Goal: Answer question/provide support: Share knowledge or assist other users

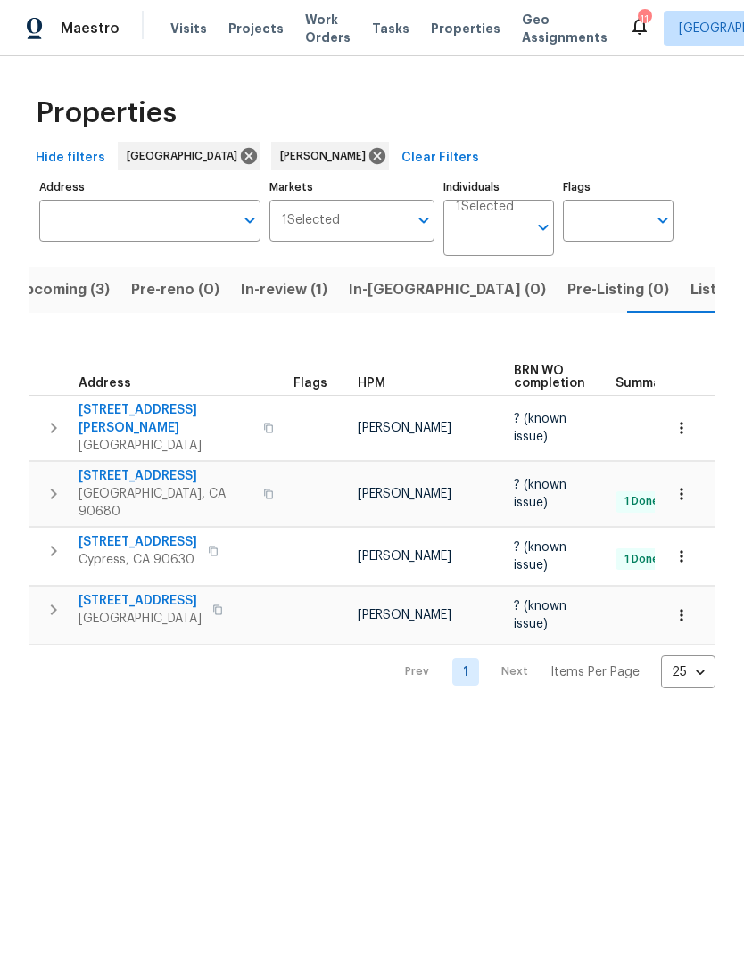
click at [153, 592] on span "[STREET_ADDRESS]" at bounding box center [139, 601] width 123 height 18
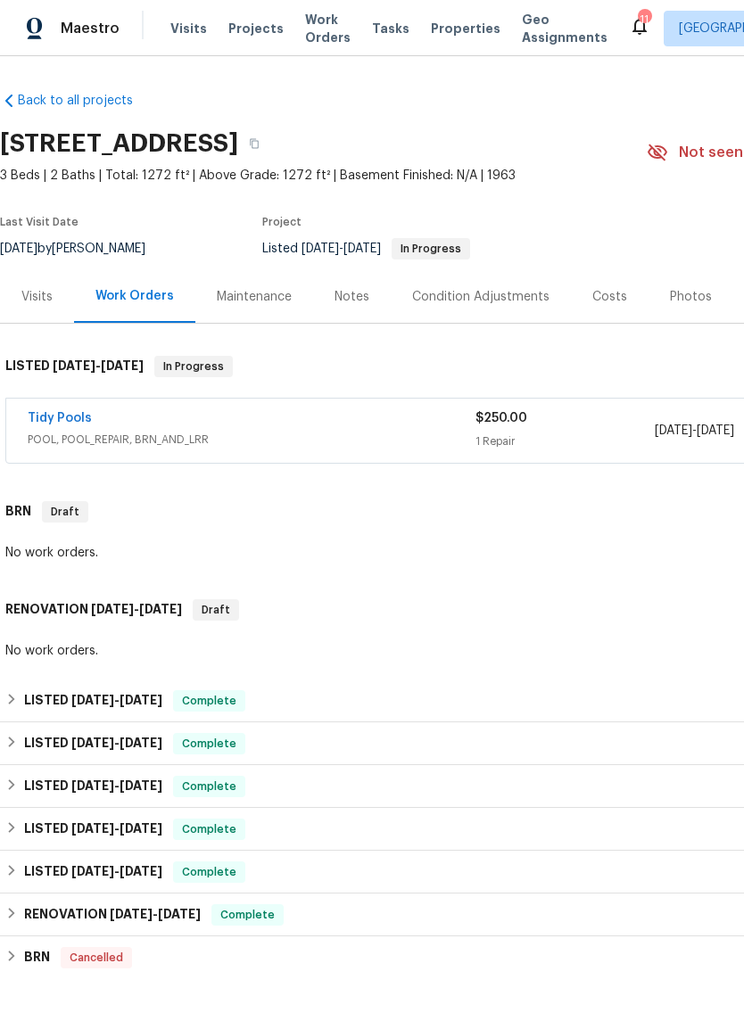
click at [69, 416] on link "Tidy Pools" at bounding box center [60, 418] width 64 height 12
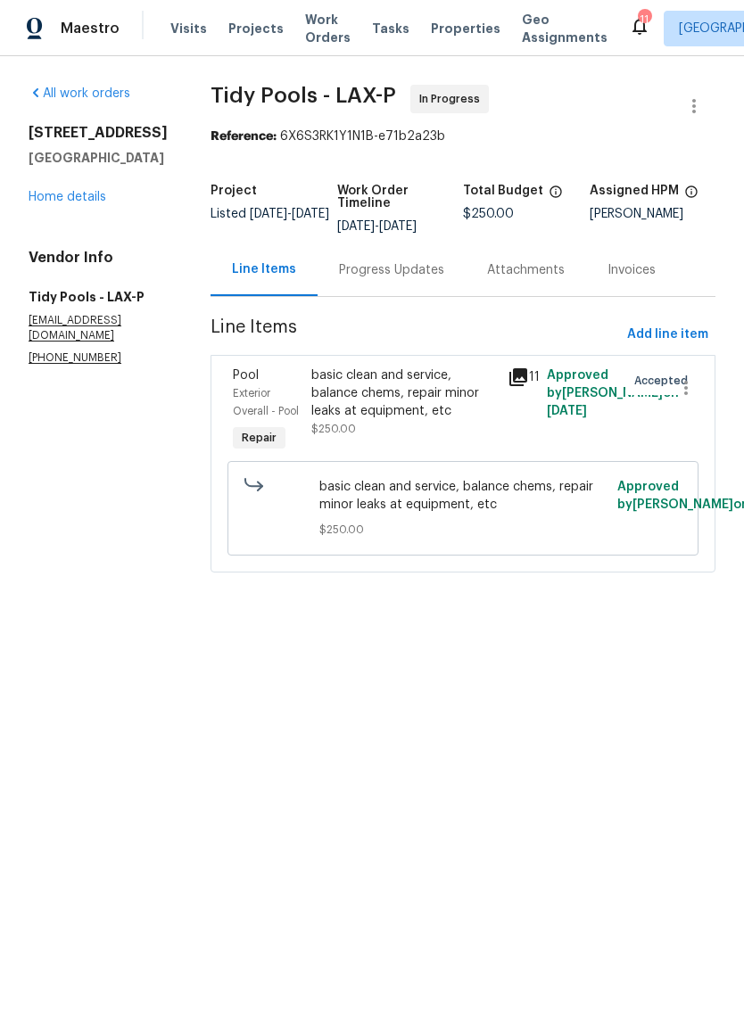
click at [524, 376] on icon at bounding box center [518, 377] width 18 height 18
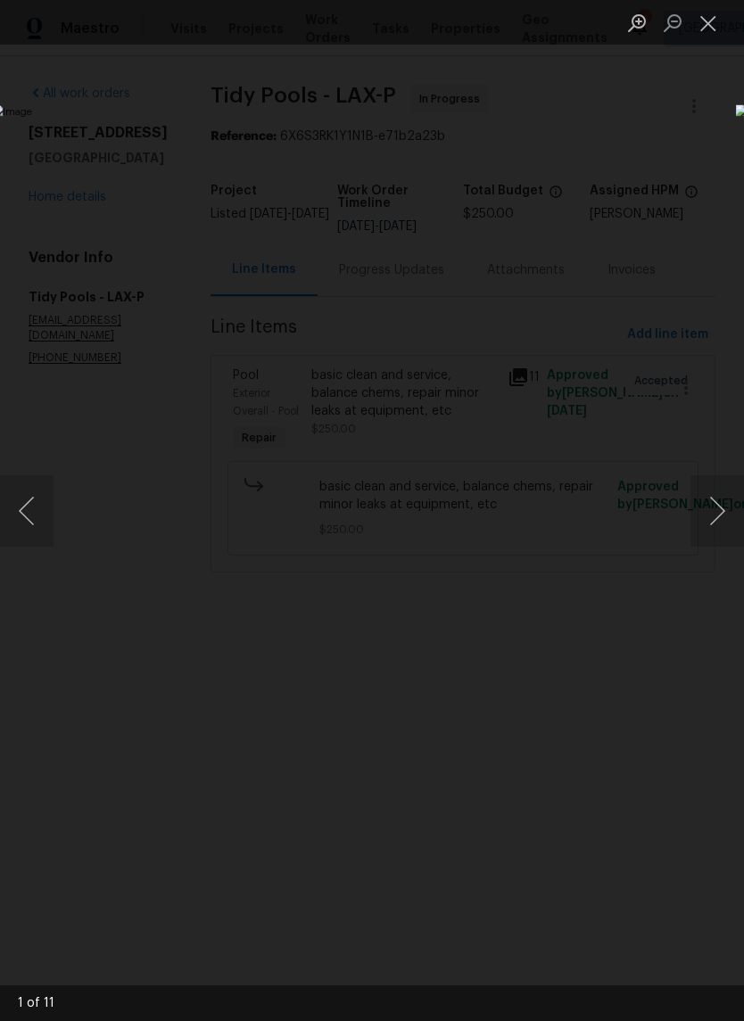
click at [731, 511] on button "Next image" at bounding box center [717, 510] width 54 height 71
click at [731, 510] on button "Next image" at bounding box center [717, 510] width 54 height 71
click at [715, 515] on button "Next image" at bounding box center [717, 510] width 54 height 71
click at [711, 516] on button "Next image" at bounding box center [717, 510] width 54 height 71
click at [710, 521] on button "Next image" at bounding box center [717, 510] width 54 height 71
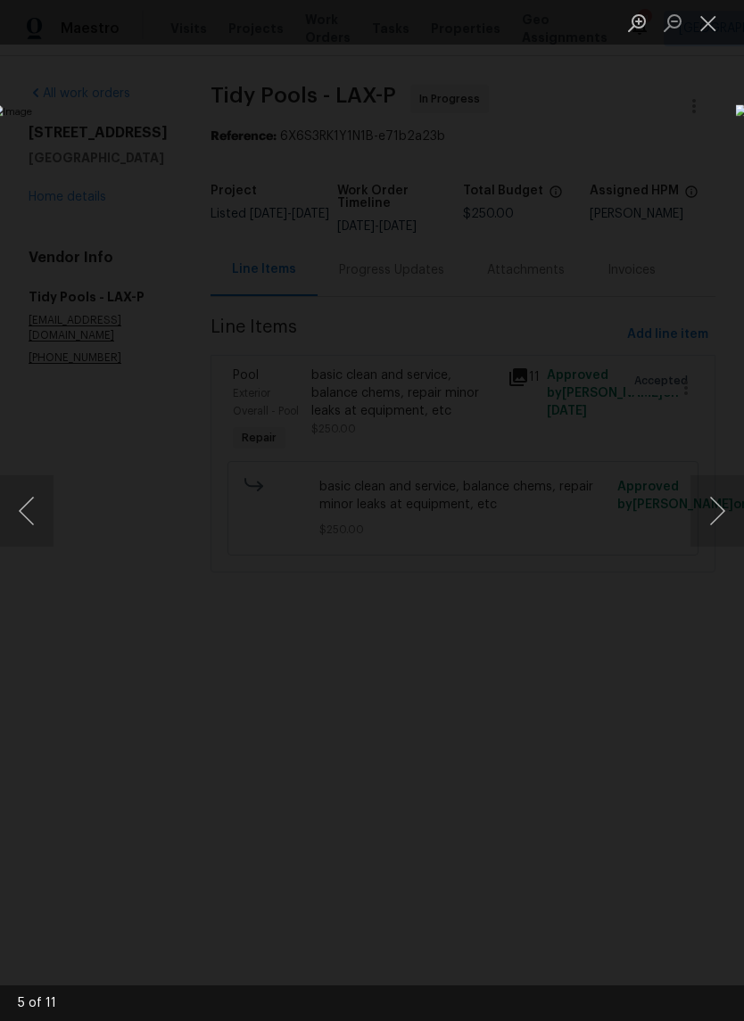
click at [718, 516] on button "Next image" at bounding box center [717, 510] width 54 height 71
click at [718, 507] on button "Next image" at bounding box center [717, 510] width 54 height 71
click at [717, 504] on button "Next image" at bounding box center [717, 510] width 54 height 71
click at [714, 506] on button "Next image" at bounding box center [717, 510] width 54 height 71
click at [714, 504] on button "Next image" at bounding box center [717, 510] width 54 height 71
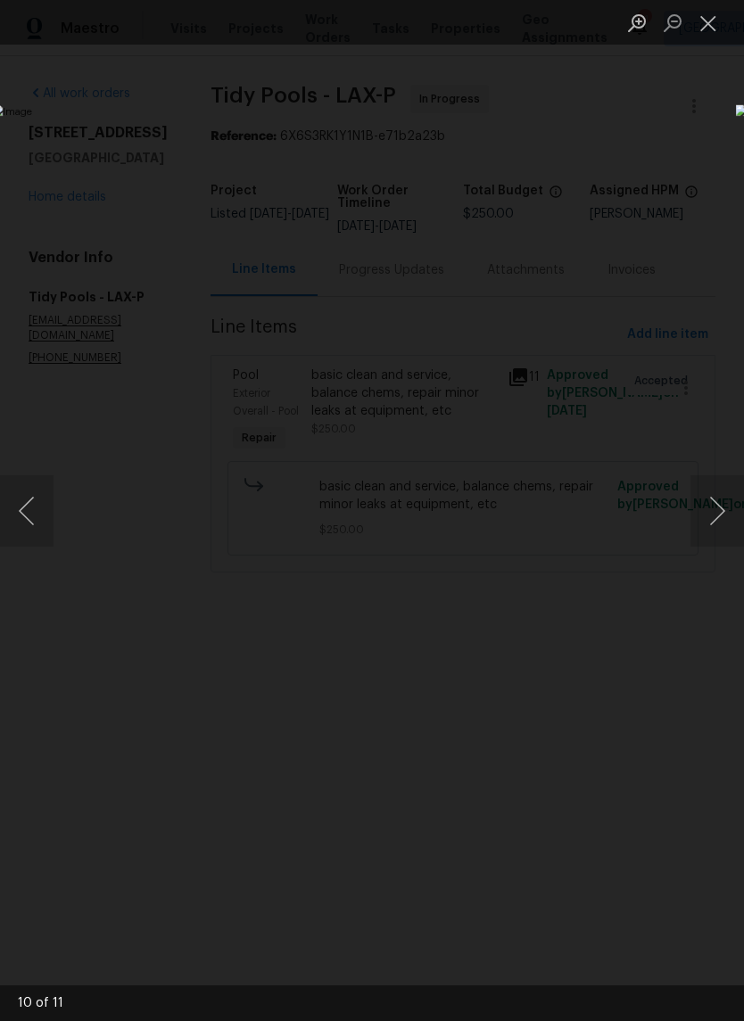
click at [716, 500] on button "Next image" at bounding box center [717, 510] width 54 height 71
click at [714, 500] on button "Next image" at bounding box center [717, 510] width 54 height 71
click at [711, 500] on button "Next image" at bounding box center [717, 510] width 54 height 71
click at [706, 505] on button "Next image" at bounding box center [717, 510] width 54 height 71
click at [708, 502] on button "Next image" at bounding box center [717, 510] width 54 height 71
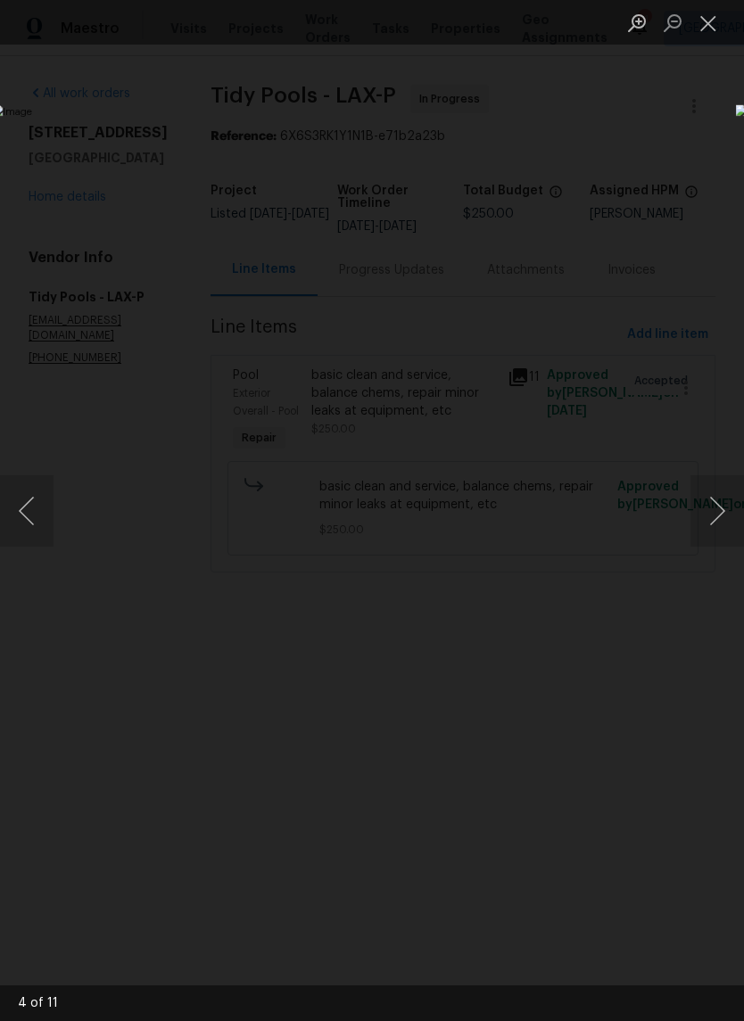
click at [707, 501] on button "Next image" at bounding box center [717, 510] width 54 height 71
click at [713, 498] on button "Next image" at bounding box center [717, 510] width 54 height 71
click at [712, 500] on button "Next image" at bounding box center [717, 510] width 54 height 71
click at [710, 497] on button "Next image" at bounding box center [717, 510] width 54 height 71
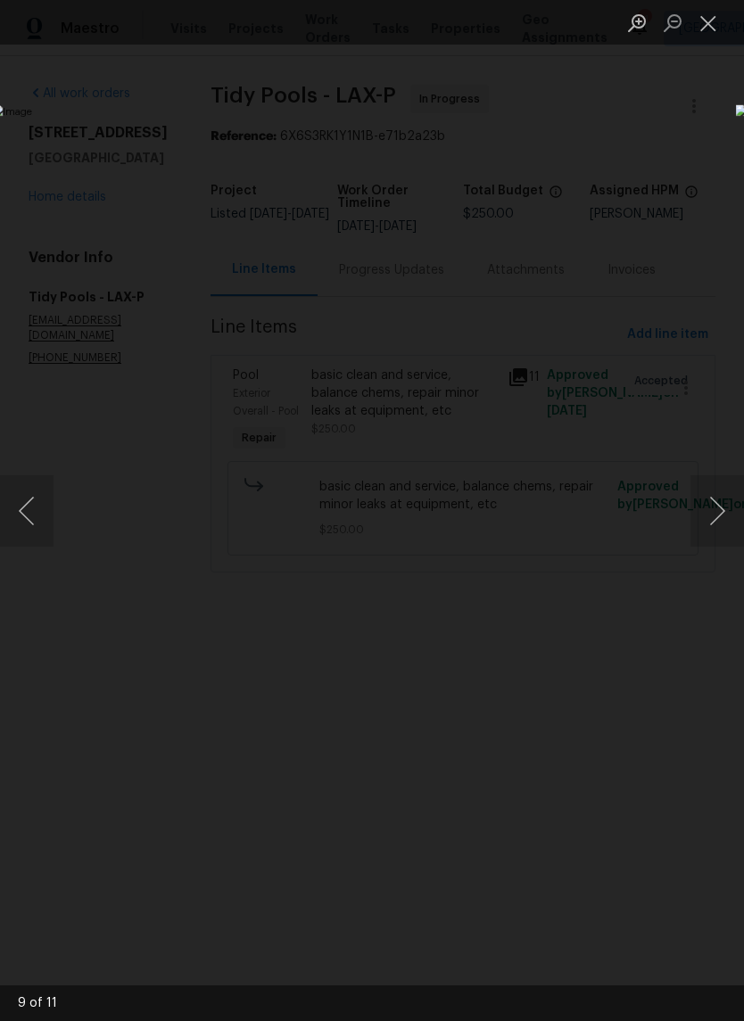
click at [705, 26] on button "Close lightbox" at bounding box center [708, 22] width 36 height 31
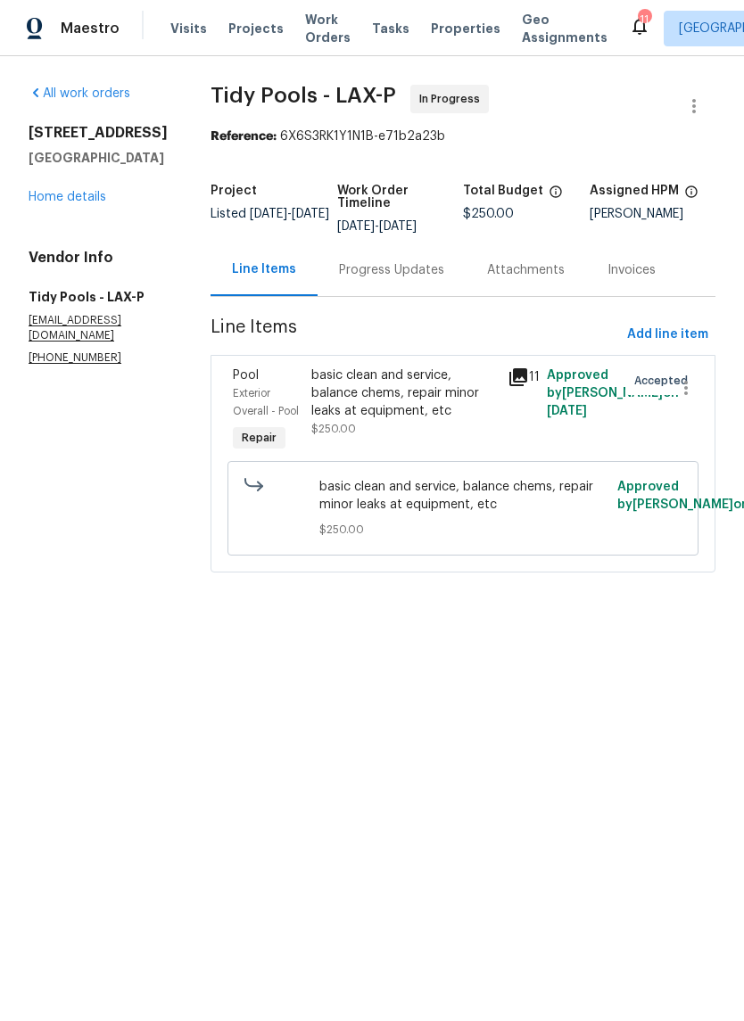
click at [393, 268] on div "Progress Updates" at bounding box center [391, 270] width 105 height 18
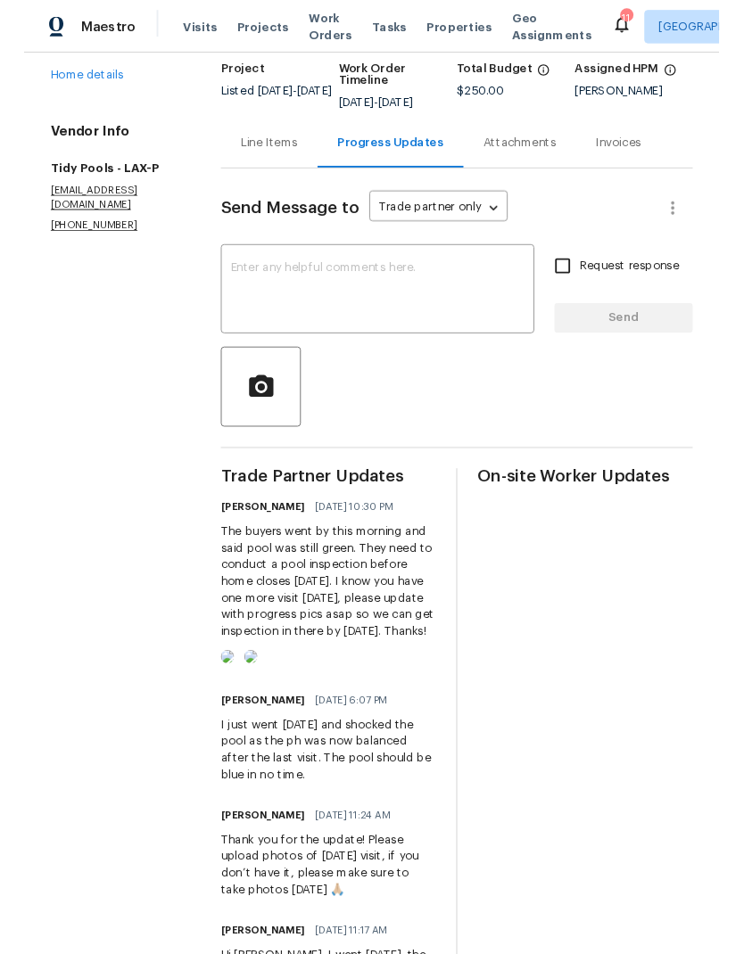
scroll to position [117, 0]
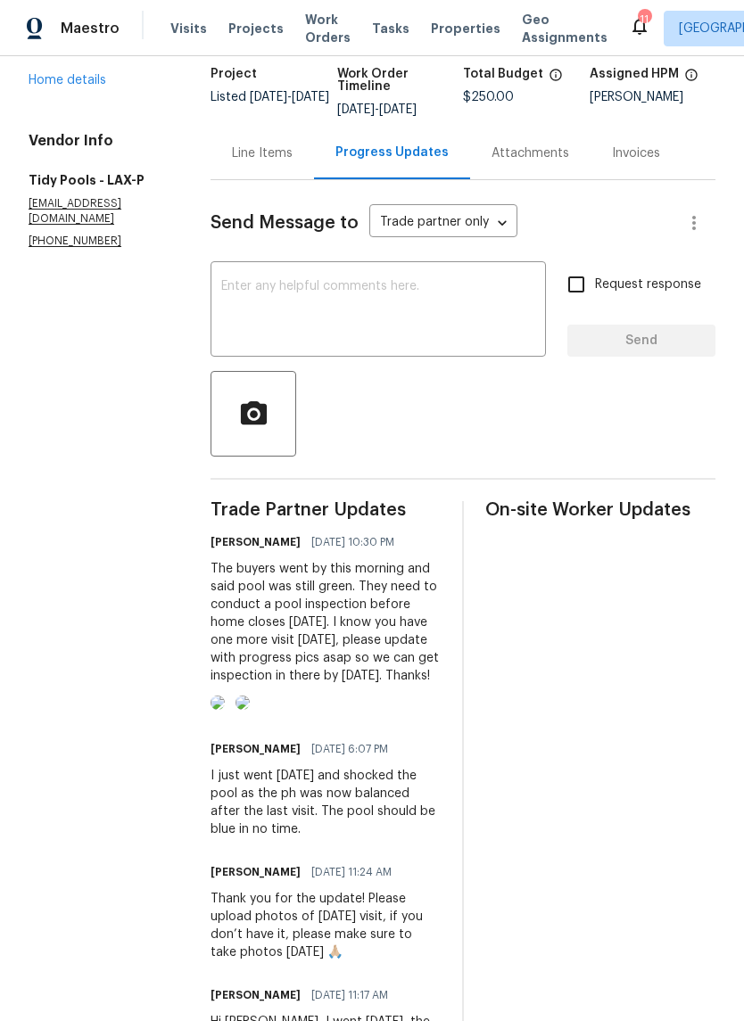
click at [370, 305] on textarea at bounding box center [378, 311] width 314 height 62
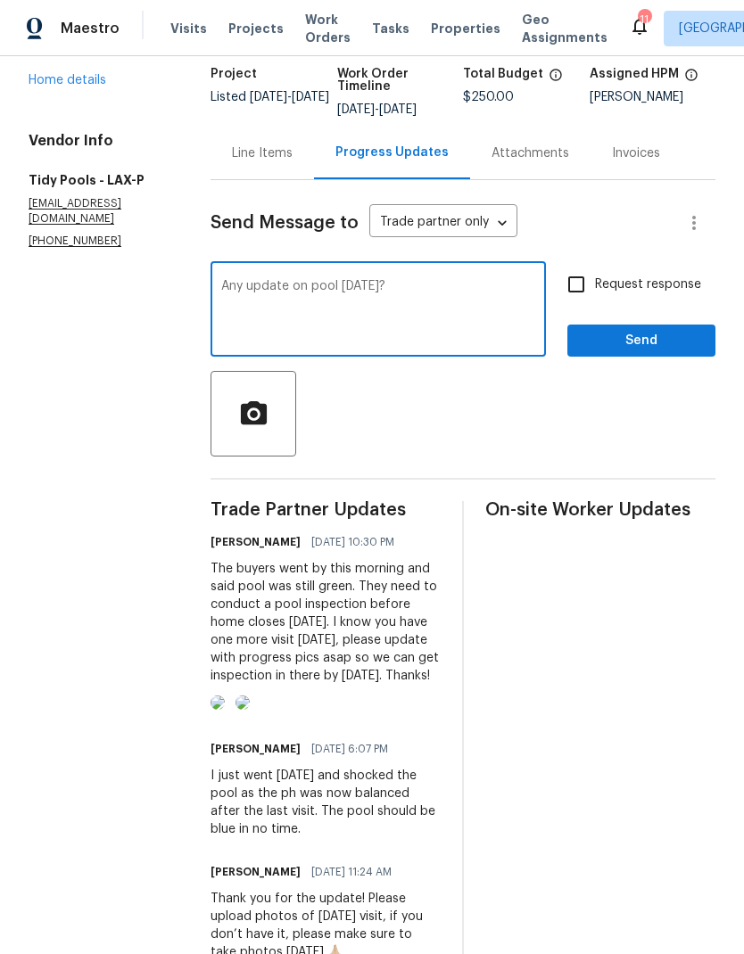
type textarea "Any update on pool [DATE]?"
click at [578, 281] on input "Request response" at bounding box center [575, 284] width 37 height 37
checkbox input "true"
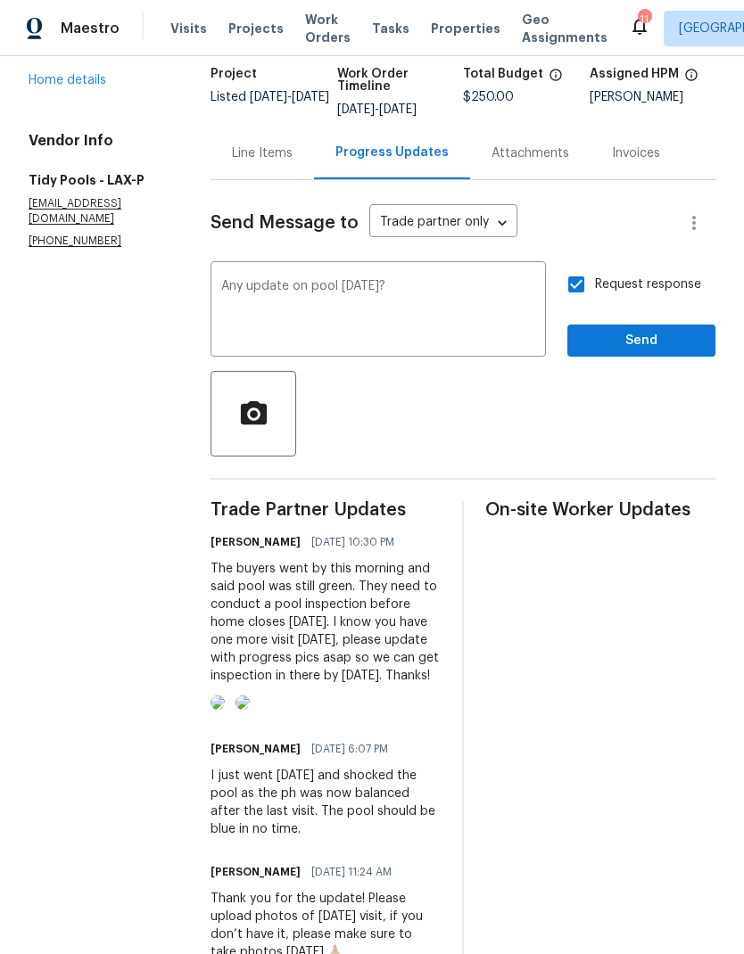
click at [455, 294] on textarea "Any update on pool [DATE]?" at bounding box center [378, 311] width 314 height 62
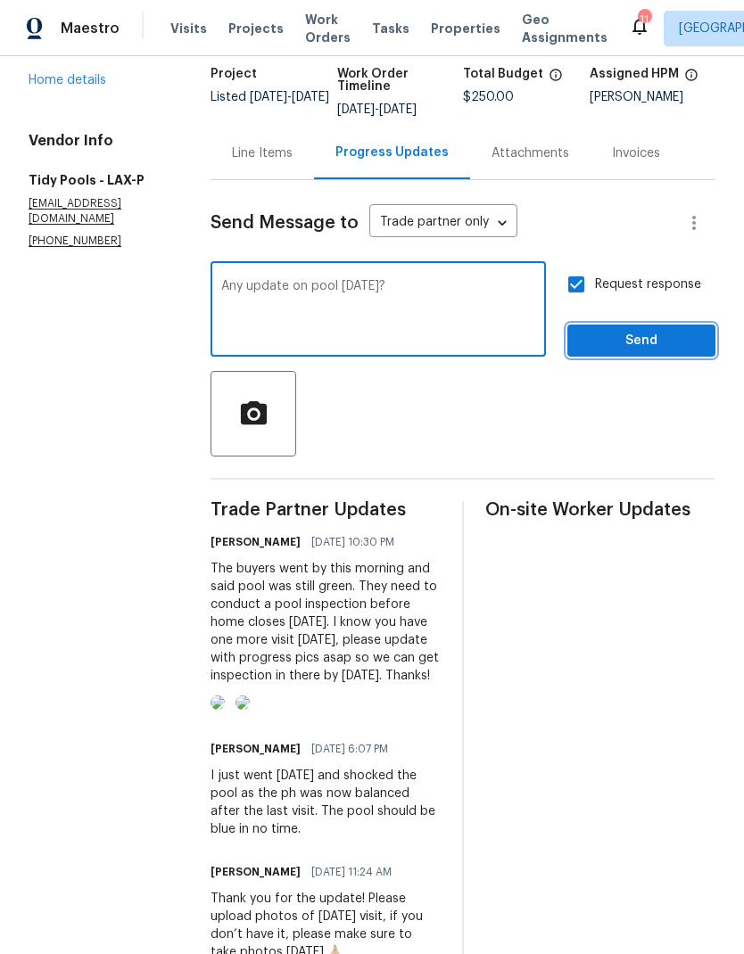
click at [642, 337] on span "Send" at bounding box center [642, 341] width 120 height 22
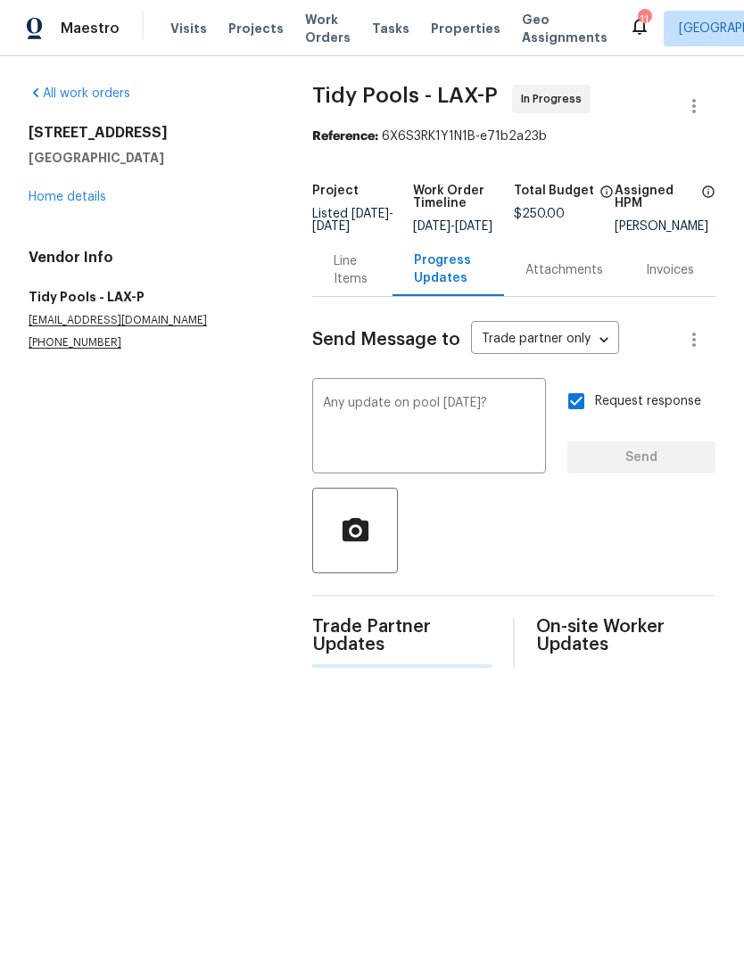
scroll to position [0, 0]
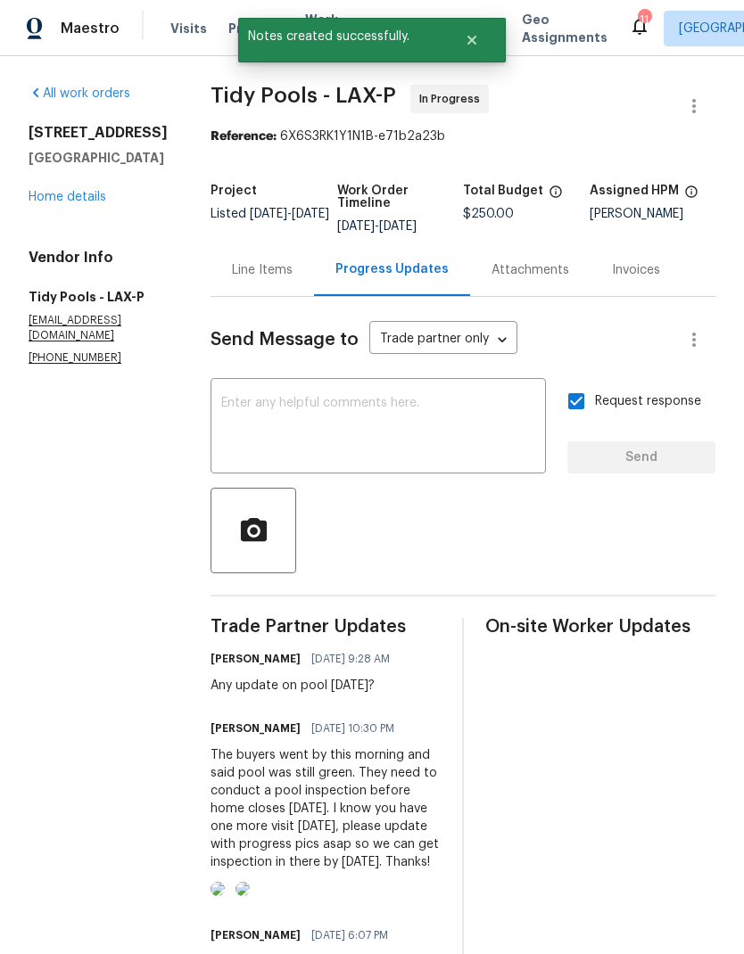
click at [62, 203] on link "Home details" at bounding box center [68, 197] width 78 height 12
